Goal: Transaction & Acquisition: Download file/media

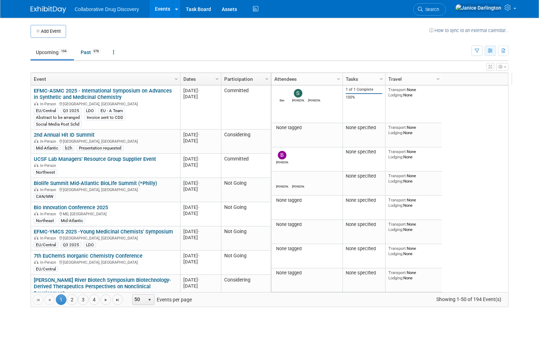
click at [493, 48] on button "button" at bounding box center [490, 51] width 11 height 10
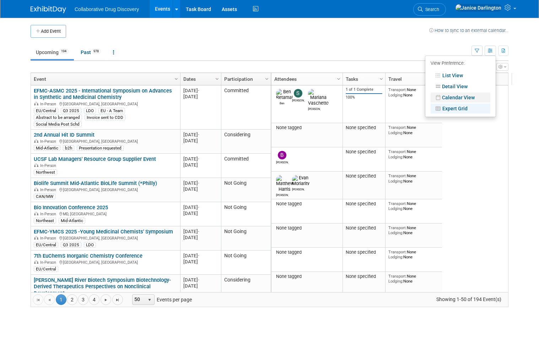
click at [461, 100] on link "Calendar View" at bounding box center [461, 97] width 60 height 10
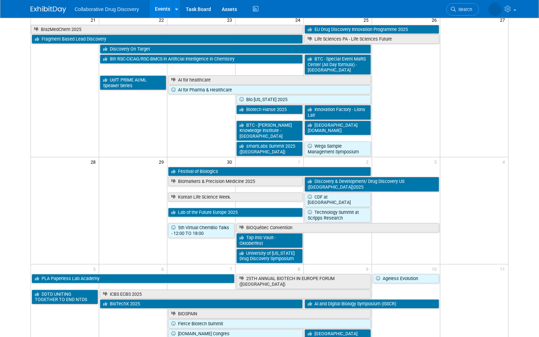
scroll to position [558, 0]
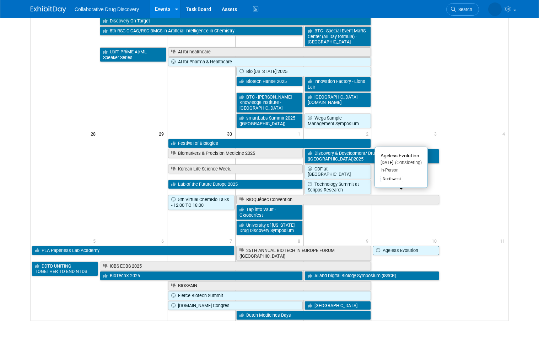
click at [431, 246] on link "Ageless Evolution" at bounding box center [406, 250] width 66 height 9
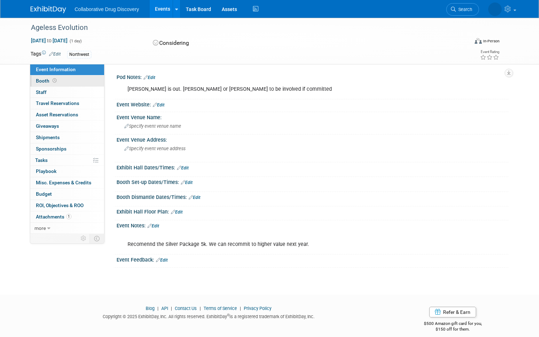
click at [42, 79] on span "Booth" at bounding box center [47, 81] width 22 height 6
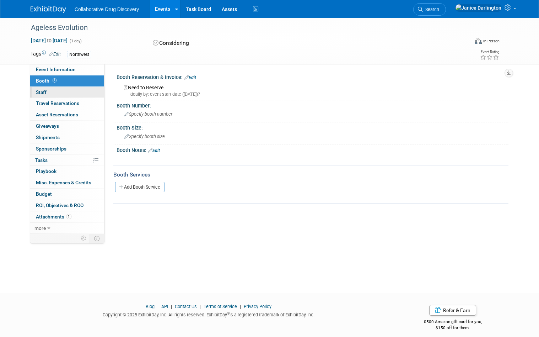
click at [38, 90] on span "Staff 0" at bounding box center [41, 92] width 11 height 6
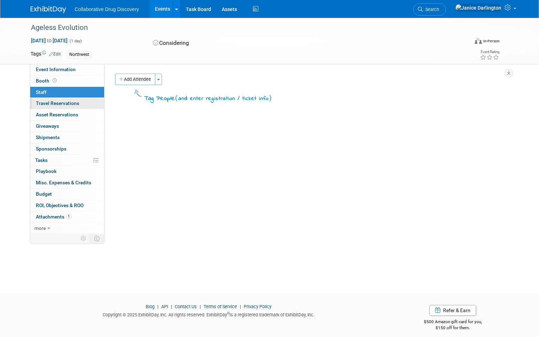
click at [37, 102] on span "Travel Reservations 0" at bounding box center [57, 103] width 43 height 6
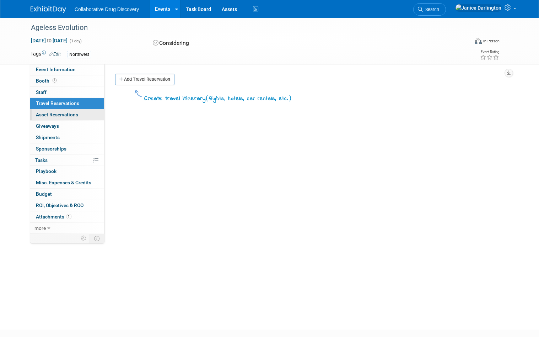
click at [46, 111] on link "0 Asset Reservations 0" at bounding box center [67, 114] width 74 height 11
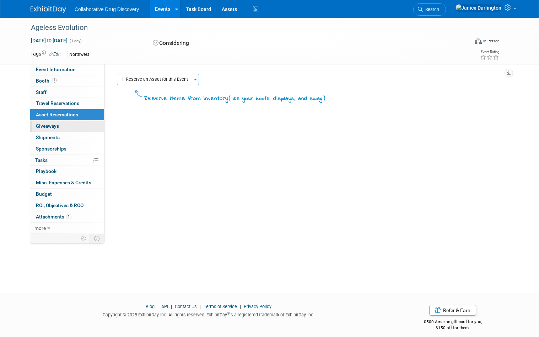
click at [44, 124] on span "Giveaways 0" at bounding box center [47, 126] width 23 height 6
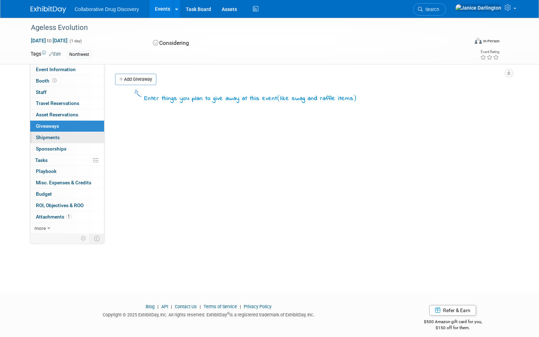
click at [44, 139] on span "Shipments 0" at bounding box center [48, 137] width 24 height 6
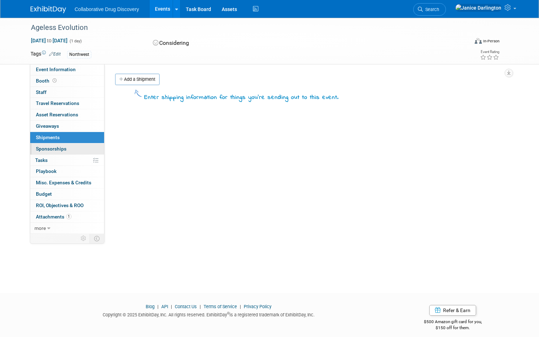
click at [43, 149] on span "Sponsorships 0" at bounding box center [51, 149] width 31 height 6
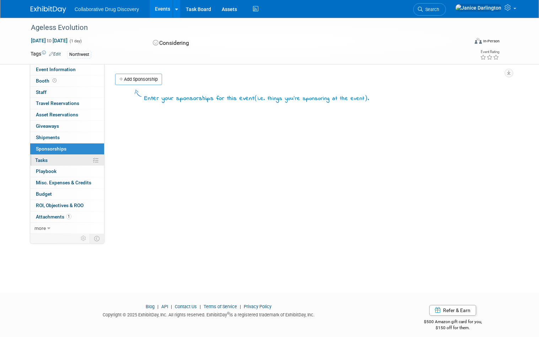
click at [41, 158] on span "Tasks 0%" at bounding box center [41, 160] width 12 height 6
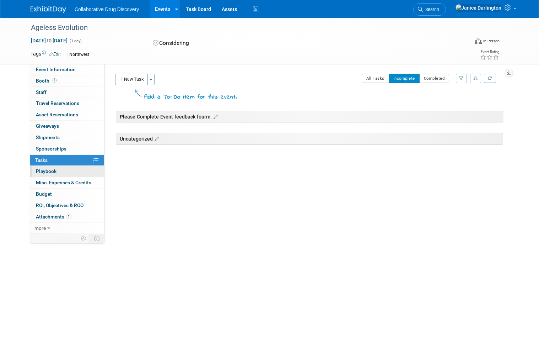
click at [39, 166] on link "0 Playbook 0" at bounding box center [67, 171] width 74 height 11
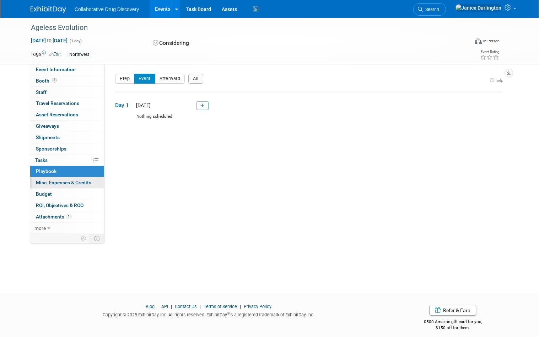
click at [41, 184] on span "Misc. Expenses & Credits 0" at bounding box center [63, 183] width 55 height 6
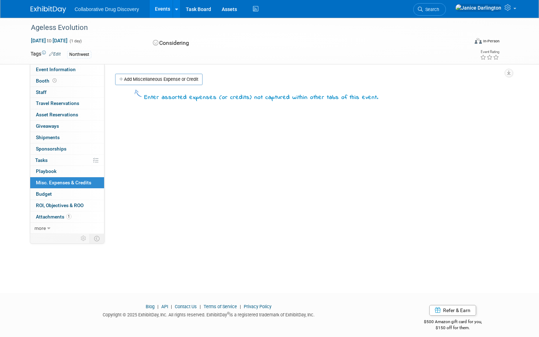
click at [41, 193] on span "Budget" at bounding box center [44, 194] width 16 height 6
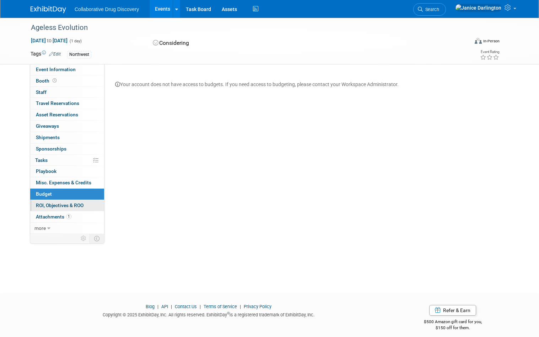
click at [45, 205] on span "ROI, Objectives & ROO 0" at bounding box center [60, 205] width 48 height 6
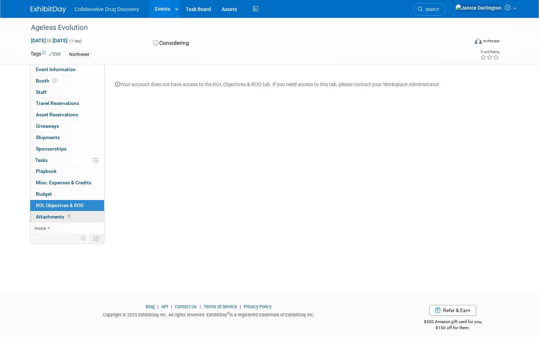
click at [41, 212] on link "1 Attachments 1" at bounding box center [67, 216] width 74 height 11
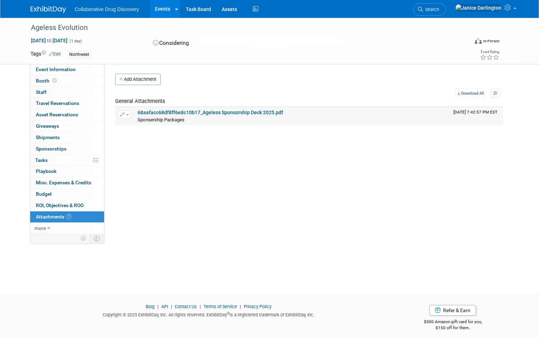
click at [235, 112] on link "68aafacc68df8ff6e8c10b17_Ageless Sponsorship Deck 2025.pdf" at bounding box center [211, 112] width 146 height 6
